Goal: Task Accomplishment & Management: Use online tool/utility

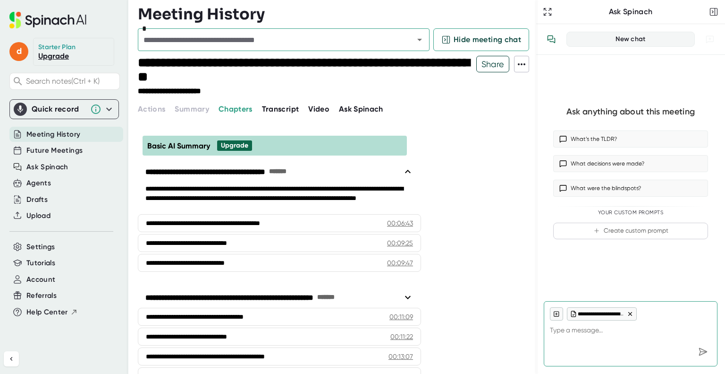
click at [63, 104] on div "Quick record" at bounding box center [64, 108] width 101 height 13
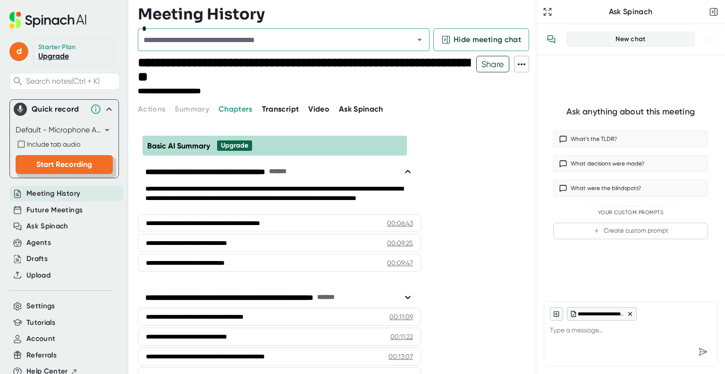
click at [78, 161] on span "Start Recording" at bounding box center [64, 164] width 56 height 9
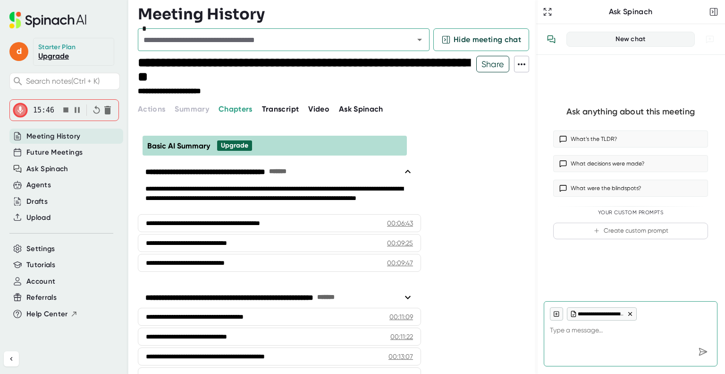
type textarea "x"
click at [63, 108] on icon "button" at bounding box center [65, 109] width 5 height 5
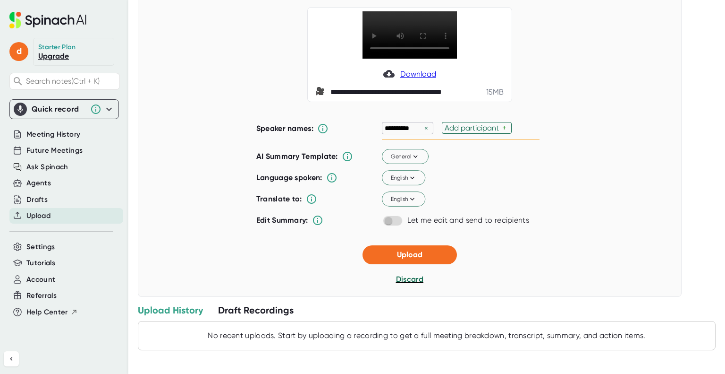
scroll to position [93, 0]
click at [401, 254] on span "Upload" at bounding box center [410, 254] width 26 height 9
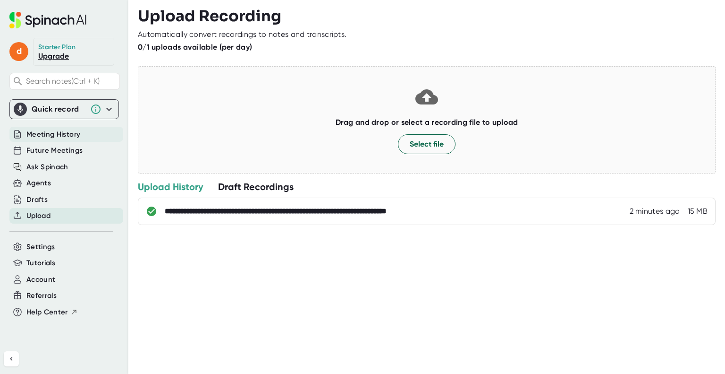
click at [68, 132] on span "Meeting History" at bounding box center [53, 134] width 54 height 11
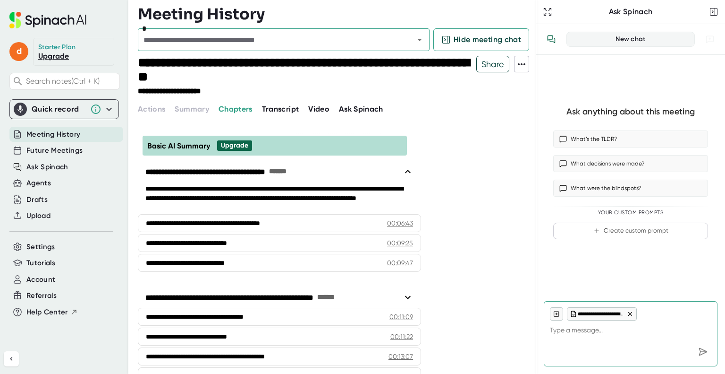
click at [70, 19] on icon at bounding box center [47, 20] width 77 height 17
type textarea "x"
